Goal: Navigation & Orientation: Find specific page/section

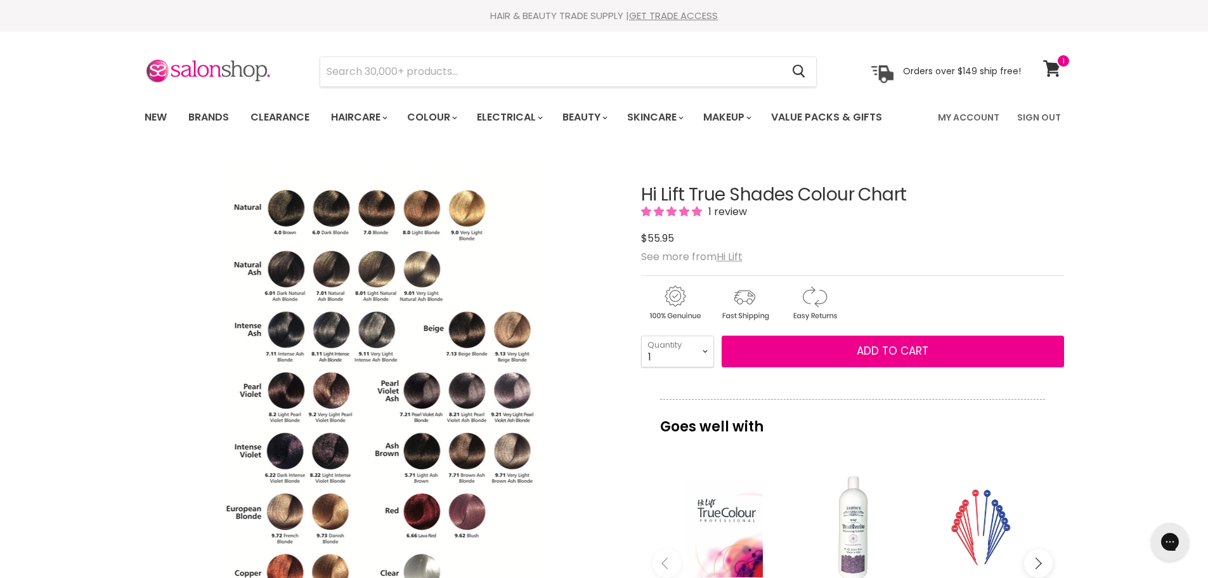
click at [200, 114] on link "Brands" at bounding box center [209, 117] width 60 height 27
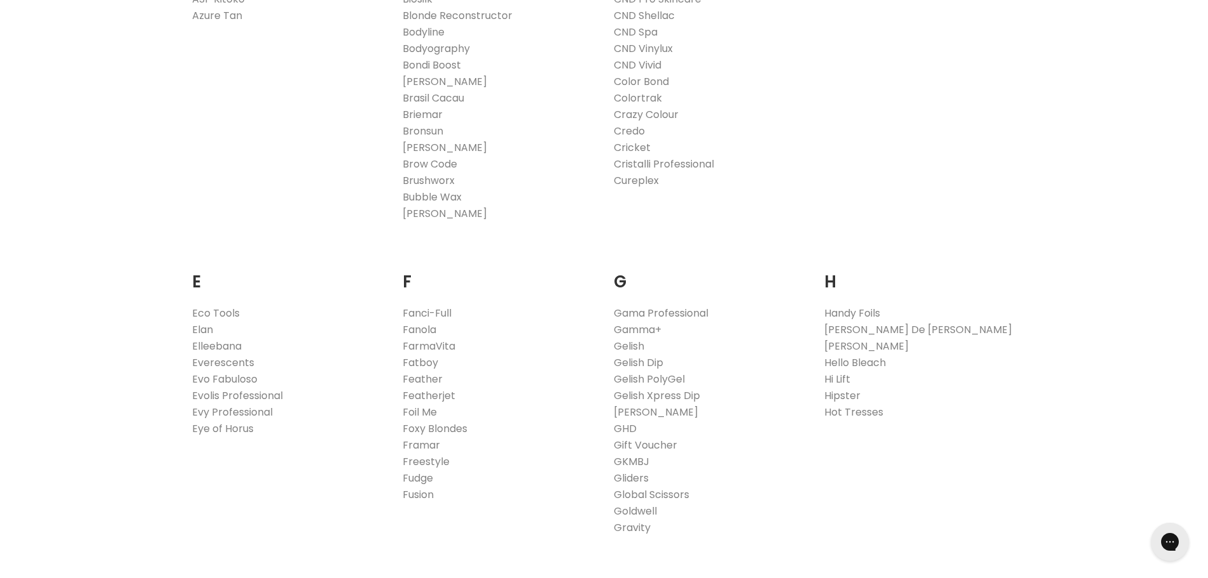
scroll to position [634, 0]
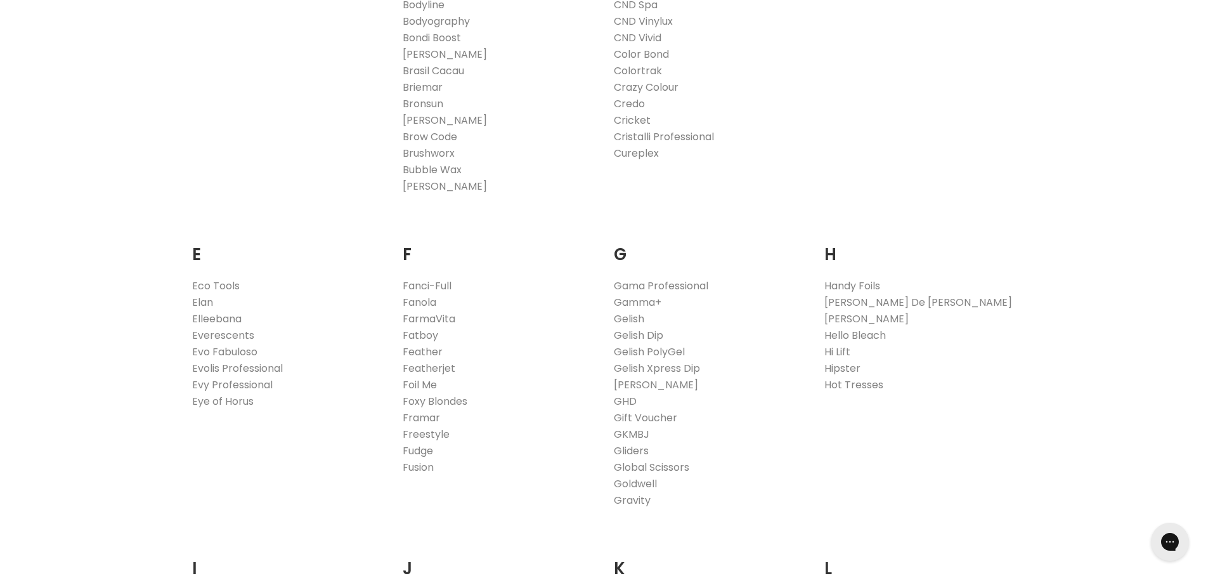
click at [840, 351] on link "Hi Lift" at bounding box center [837, 351] width 26 height 15
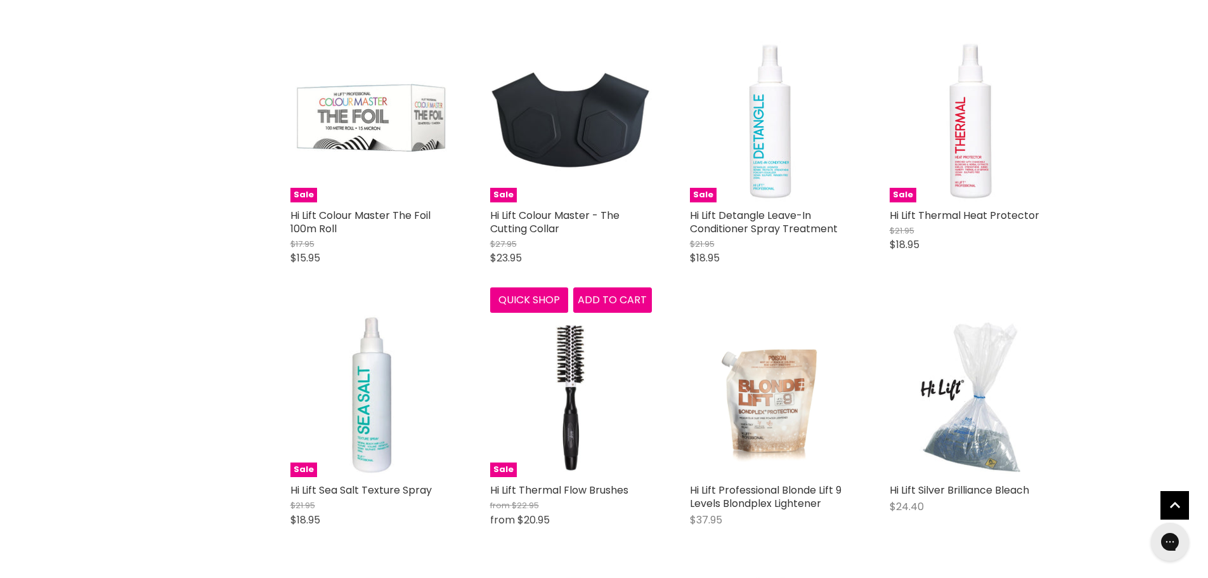
scroll to position [1331, 0]
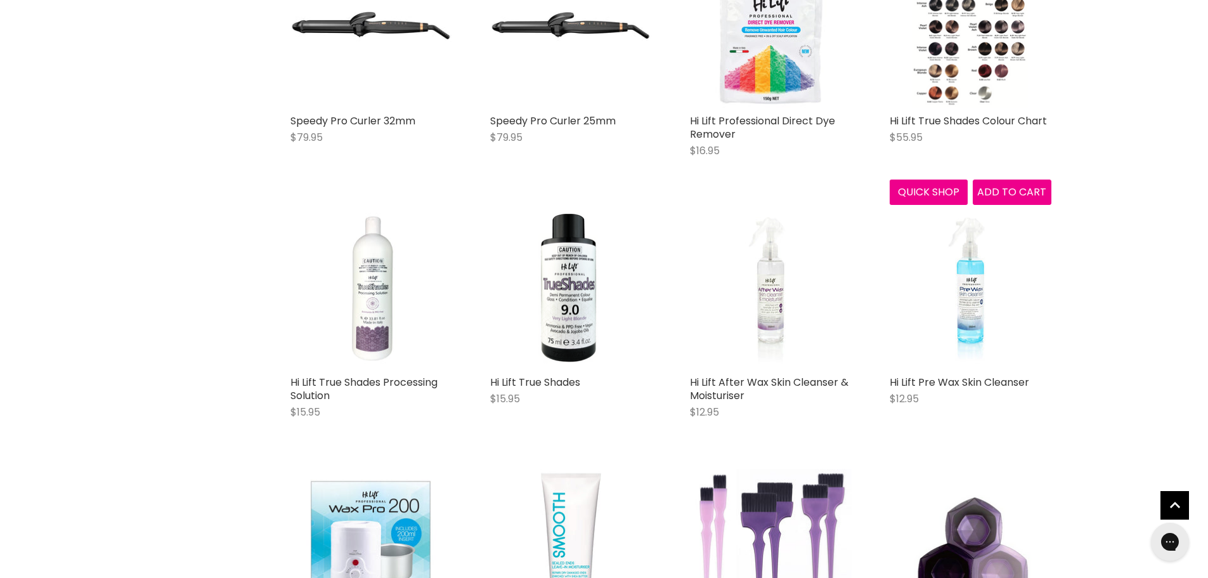
scroll to position [2790, 0]
